Goal: Task Accomplishment & Management: Use online tool/utility

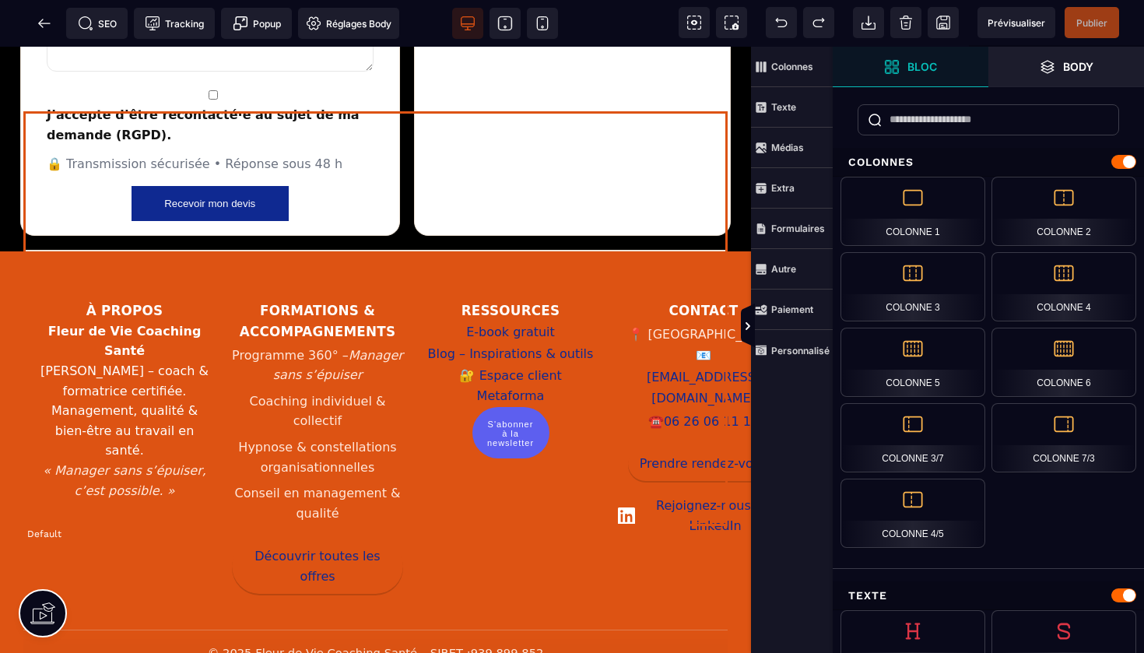
scroll to position [3004, 0]
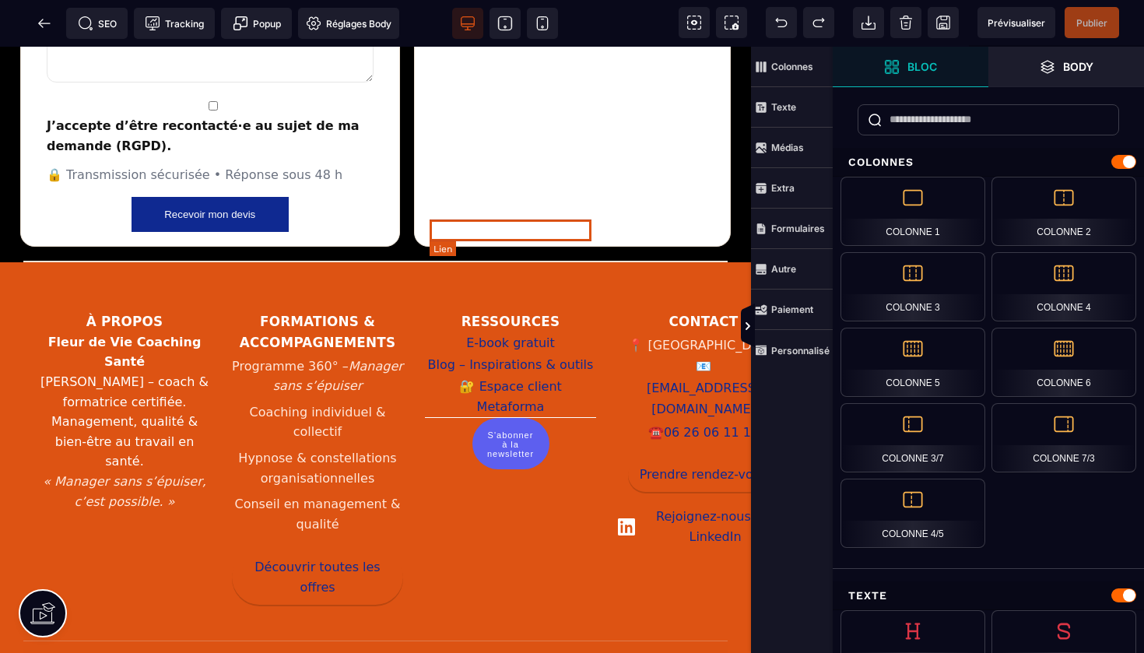
click at [526, 376] on link "Espace client Metaforma" at bounding box center [510, 397] width 171 height 42
select select
select select "***"
select select
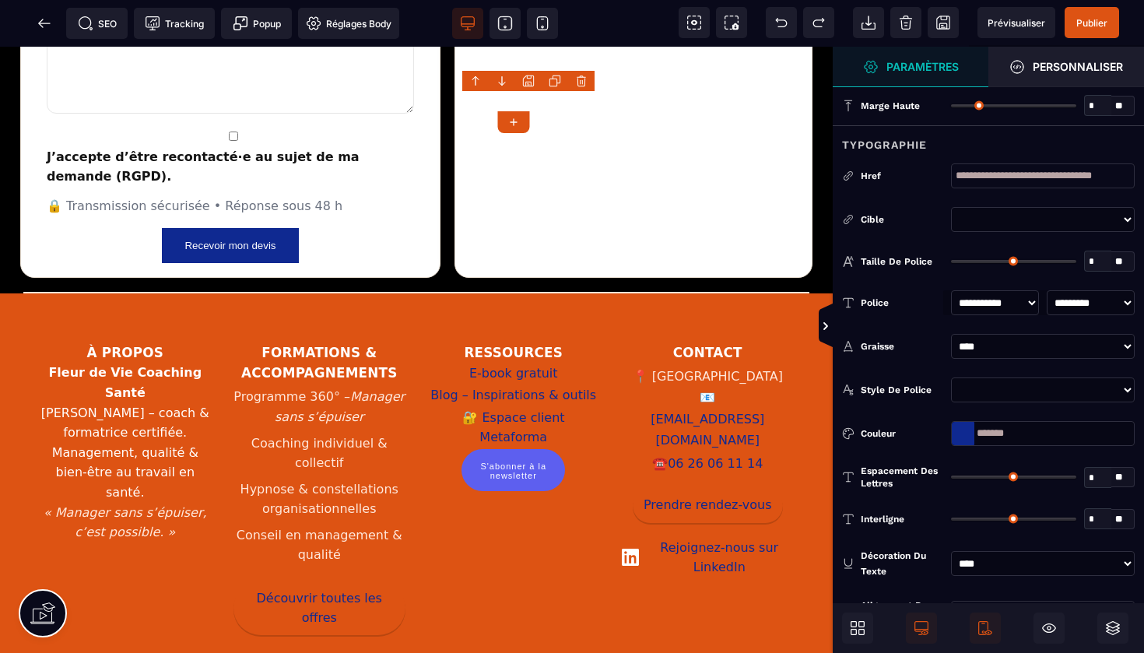
select select "******"
click at [1094, 17] on span "Publier" at bounding box center [1091, 23] width 31 height 12
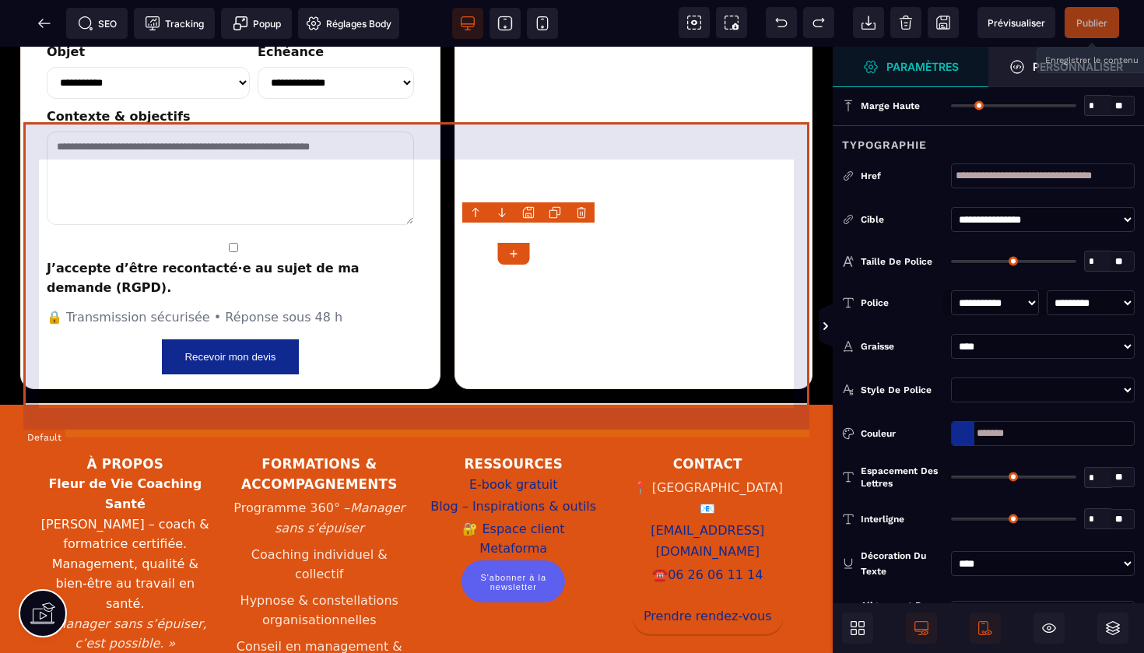
scroll to position [2873, 0]
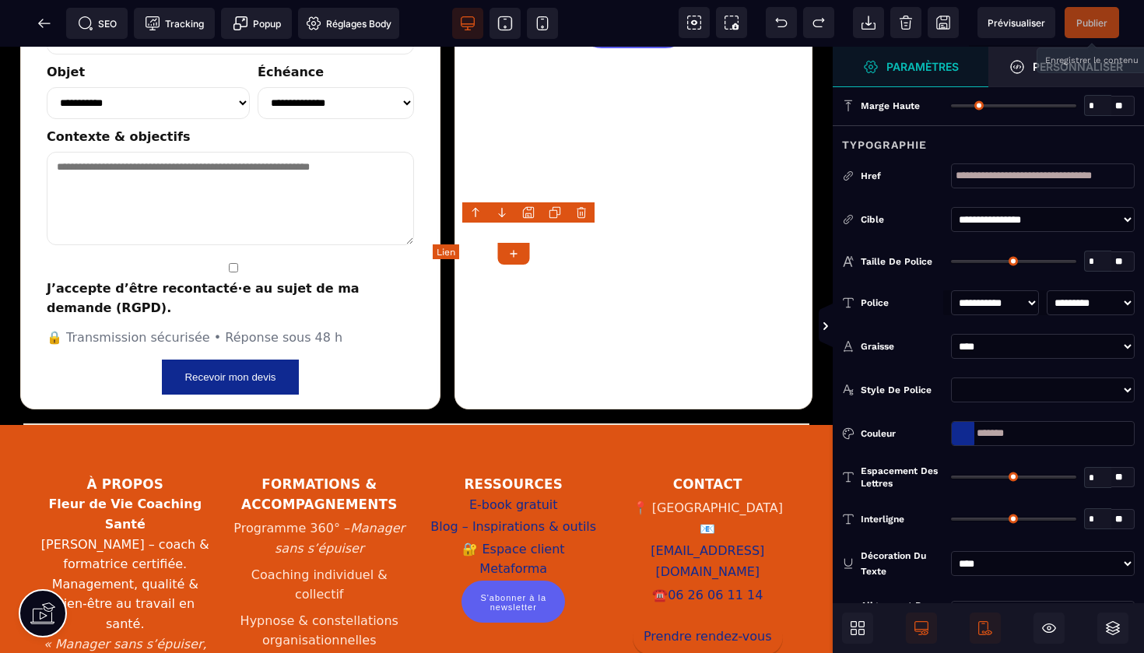
click at [472, 539] on link "Espace client Metaforma" at bounding box center [513, 560] width 173 height 42
click at [35, 24] on span at bounding box center [44, 23] width 31 height 31
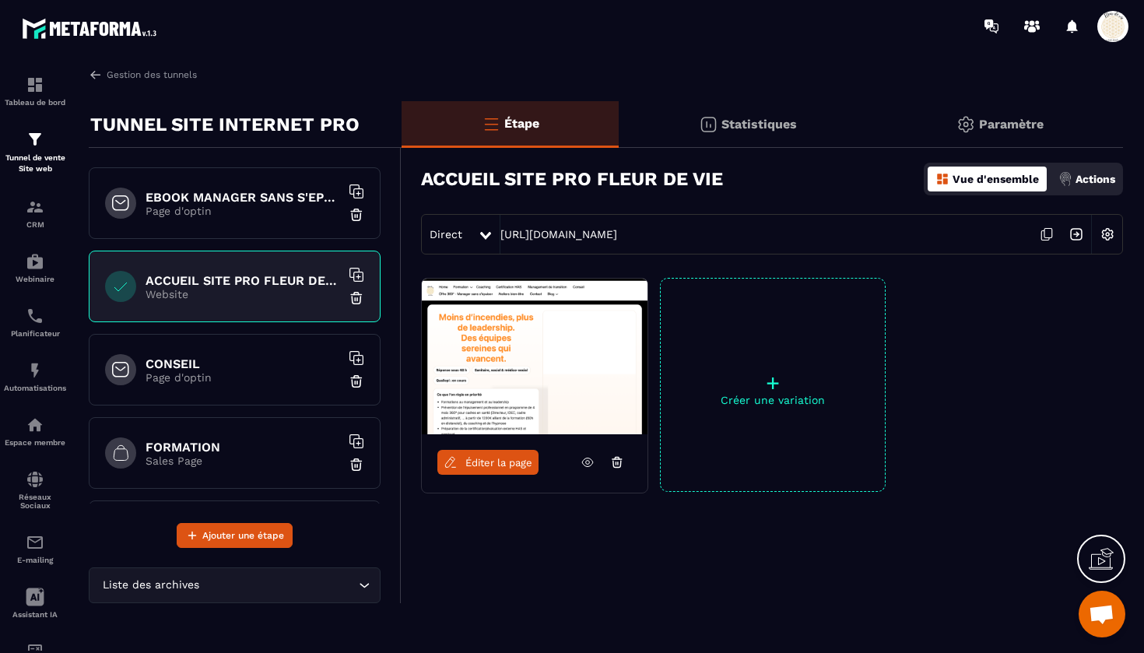
click at [252, 371] on p "Page d'optin" at bounding box center [243, 377] width 195 height 12
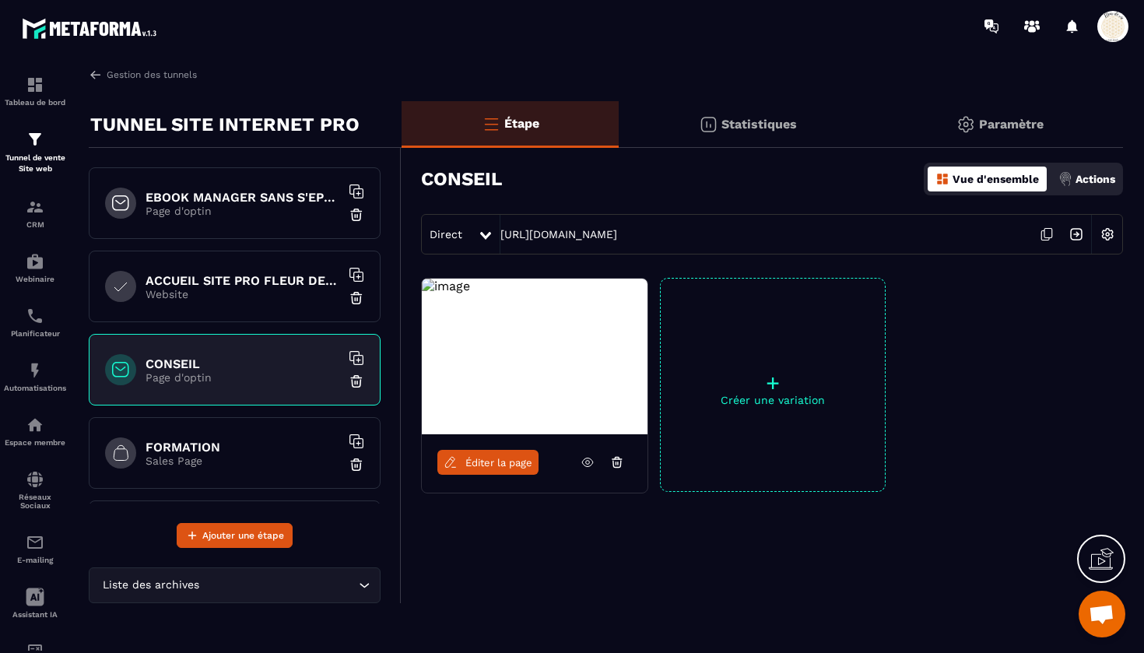
click at [480, 462] on span "Éditer la page" at bounding box center [498, 463] width 67 height 12
